Goal: Information Seeking & Learning: Check status

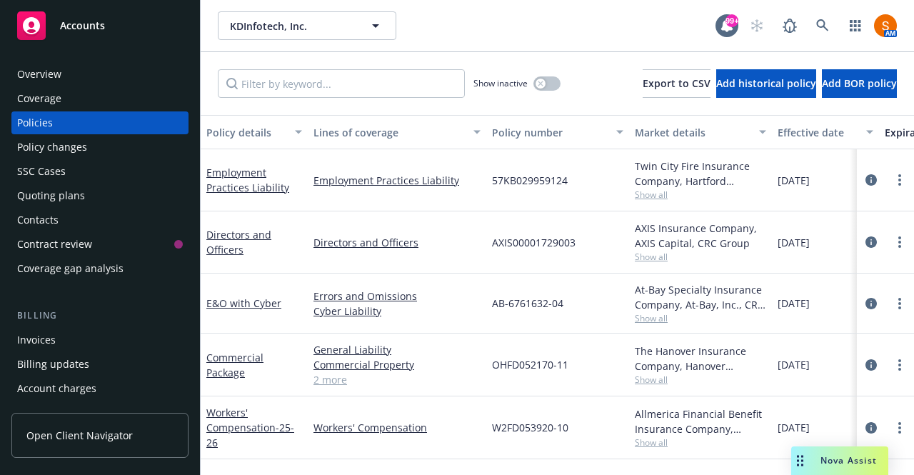
click at [865, 362] on icon "circleInformation" at bounding box center [870, 364] width 11 height 11
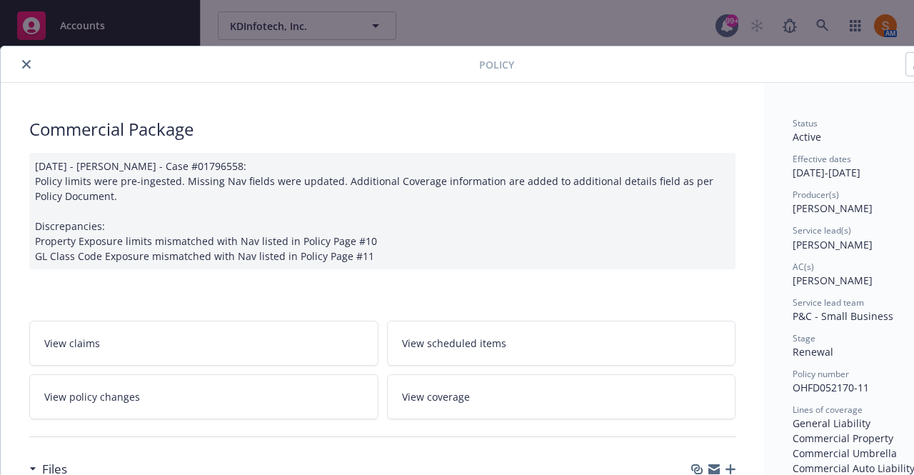
click at [519, 350] on link "View scheduled items" at bounding box center [561, 343] width 349 height 45
